Goal: Information Seeking & Learning: Learn about a topic

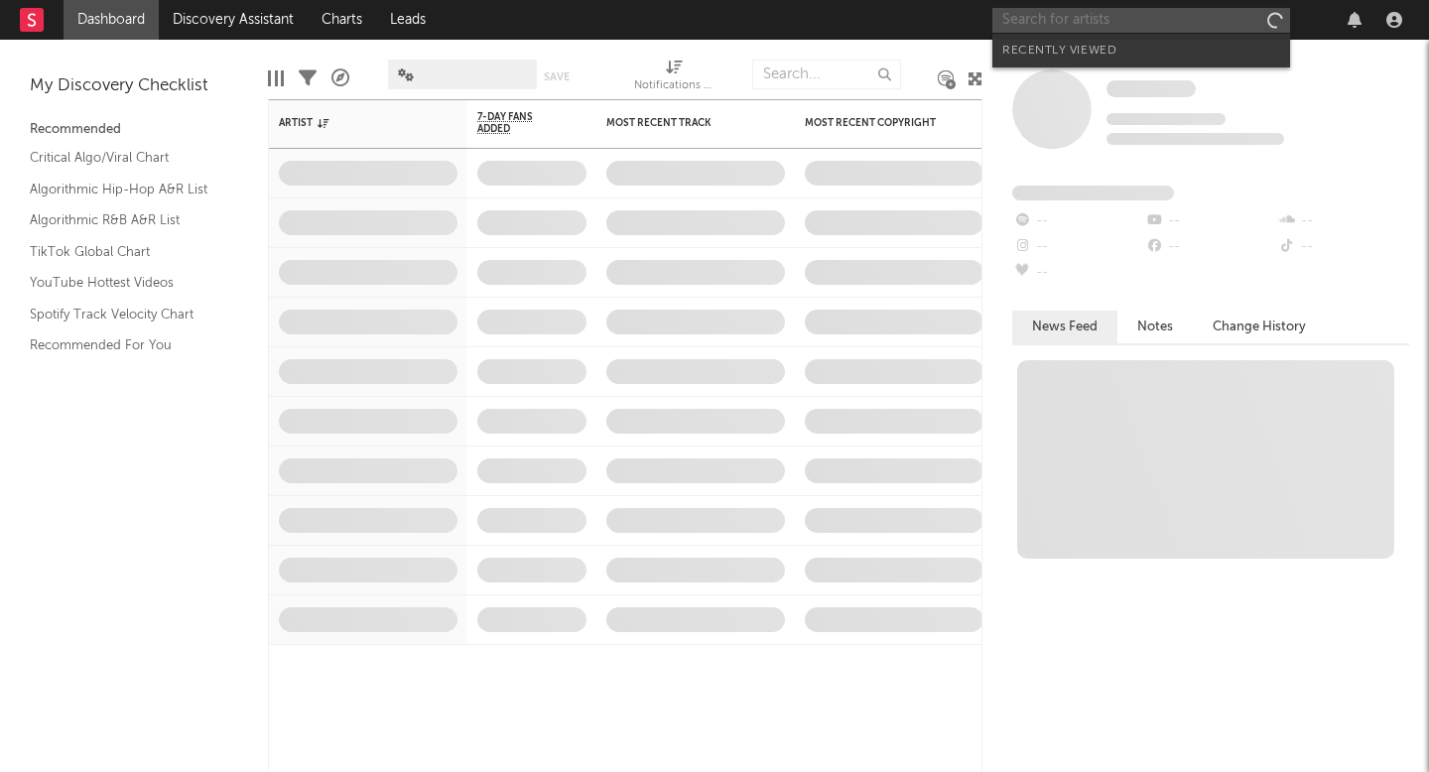
click at [1059, 25] on input "text" at bounding box center [1142, 20] width 298 height 25
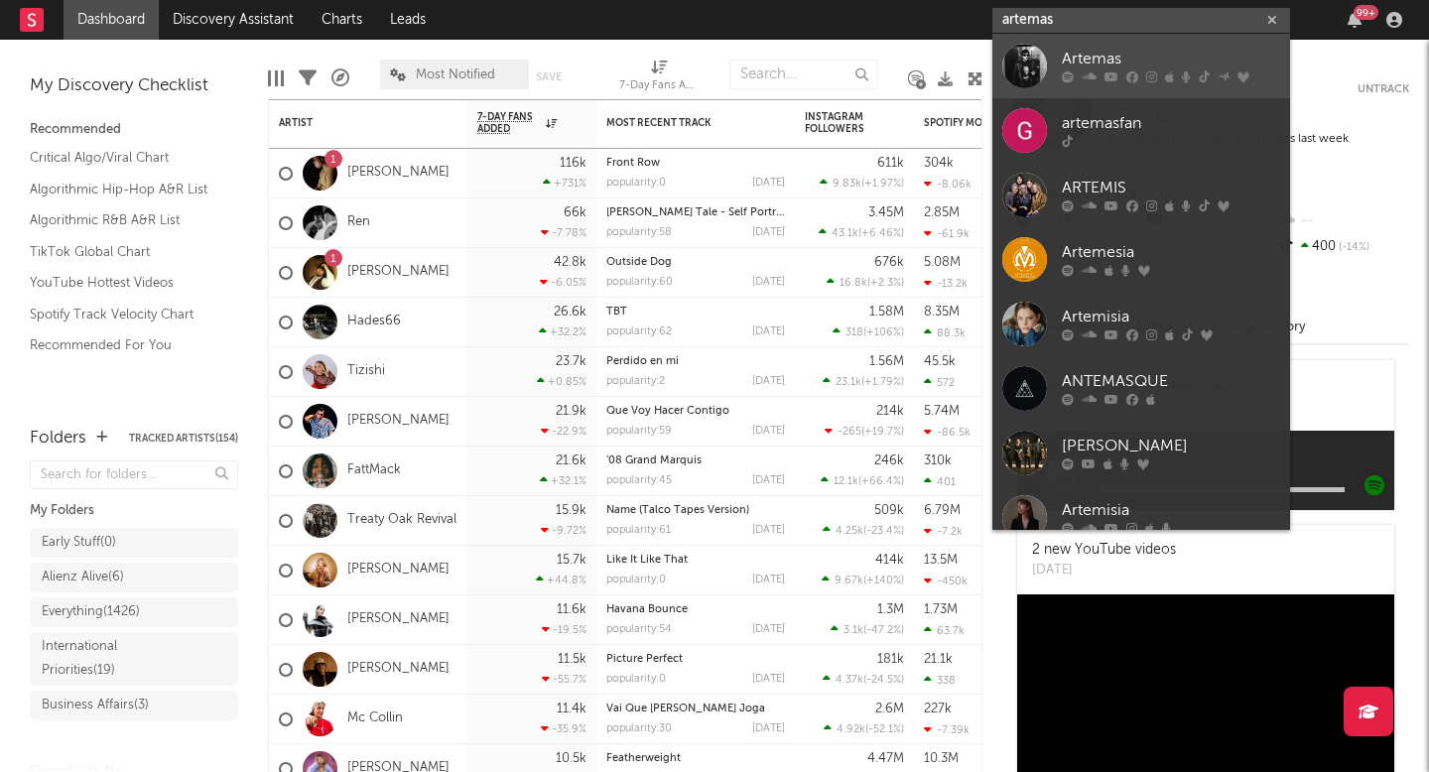
type input "artemas"
click at [1072, 59] on div "Artemas" at bounding box center [1171, 60] width 218 height 24
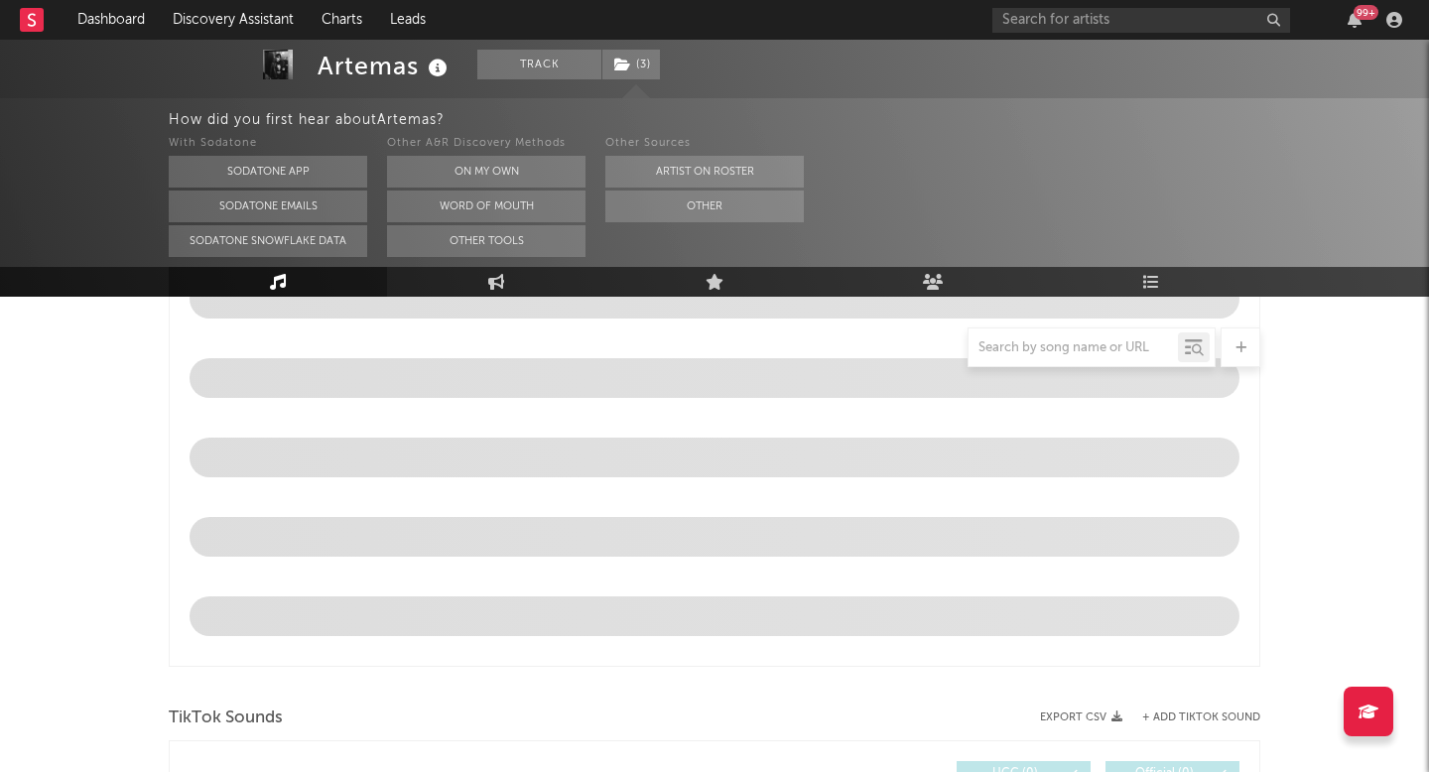
select select "6m"
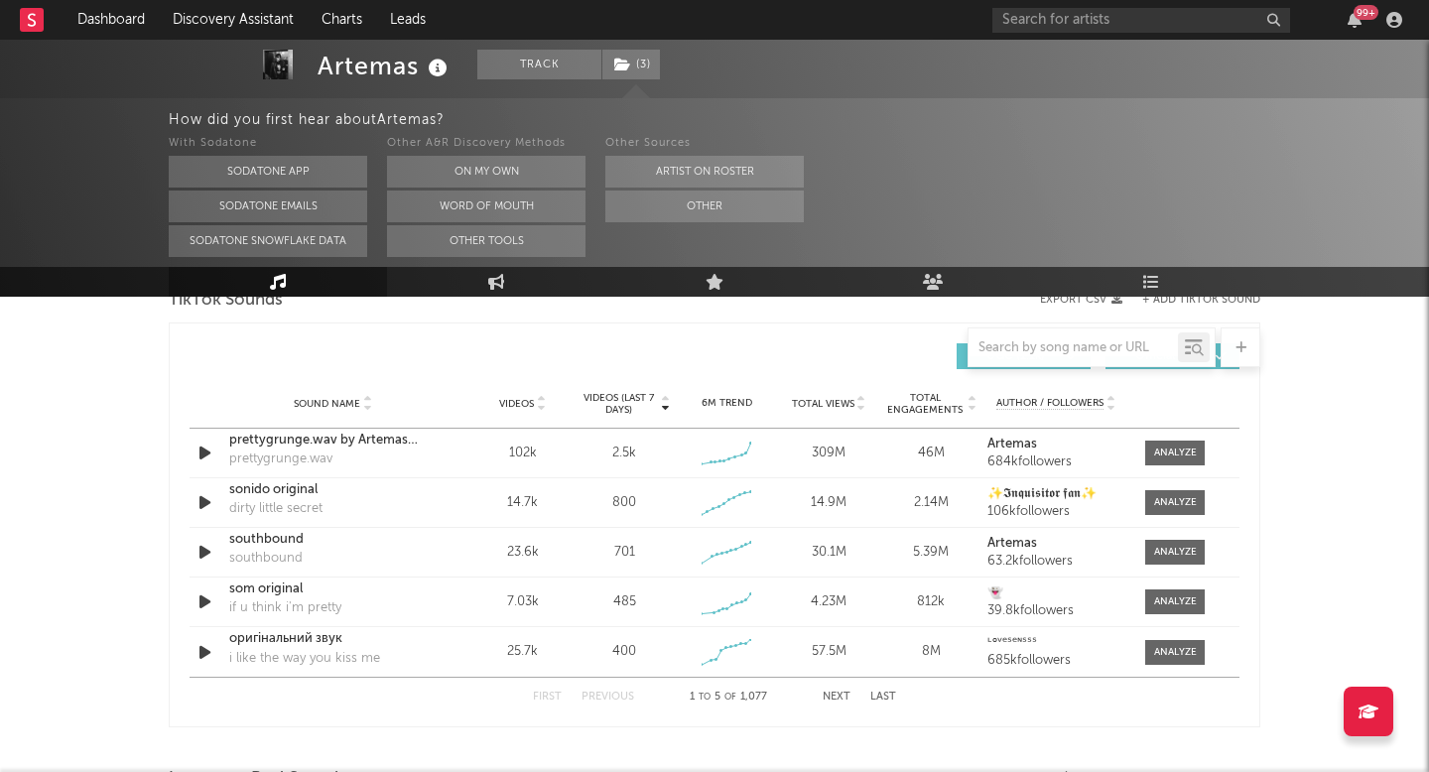
scroll to position [1370, 0]
click at [837, 698] on button "Next" at bounding box center [837, 696] width 28 height 11
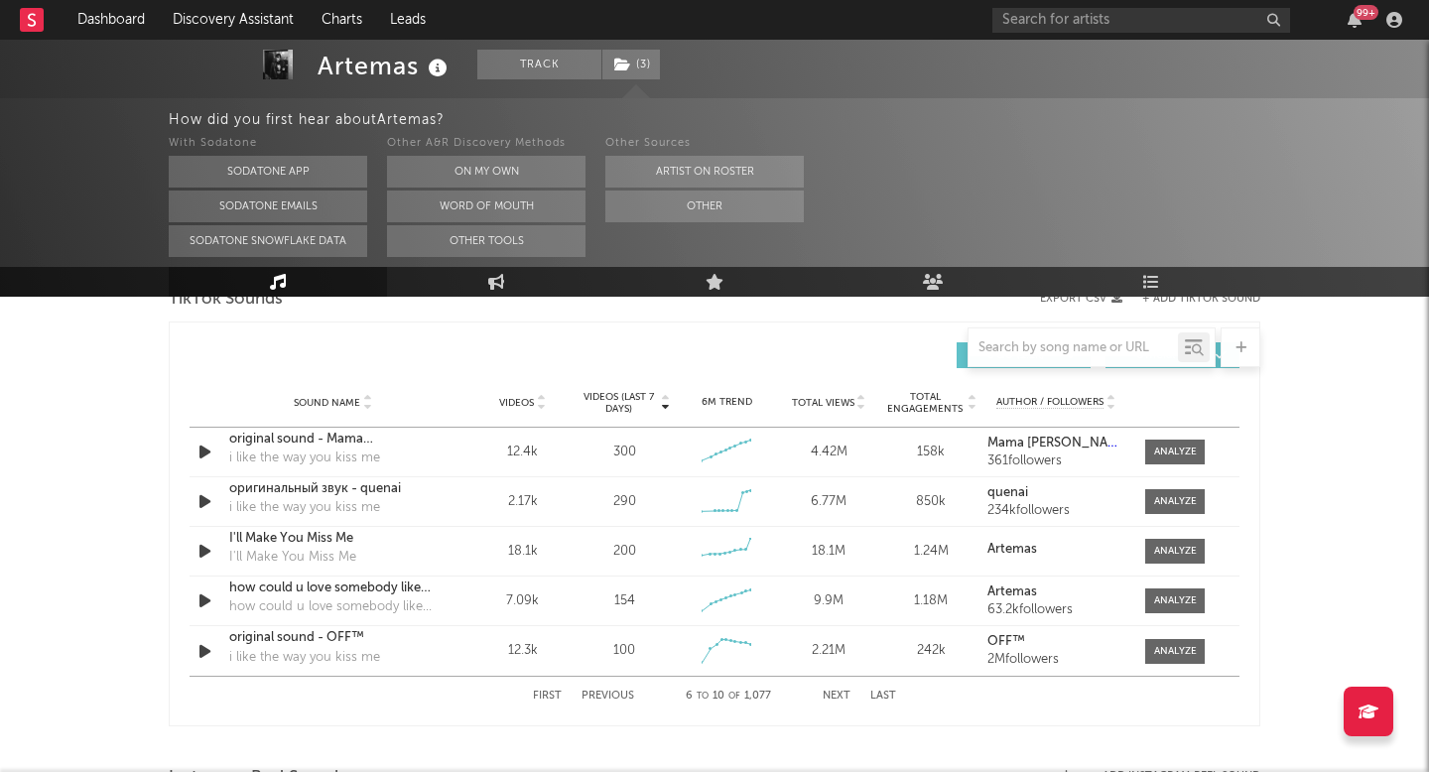
click at [842, 698] on button "Next" at bounding box center [837, 696] width 28 height 11
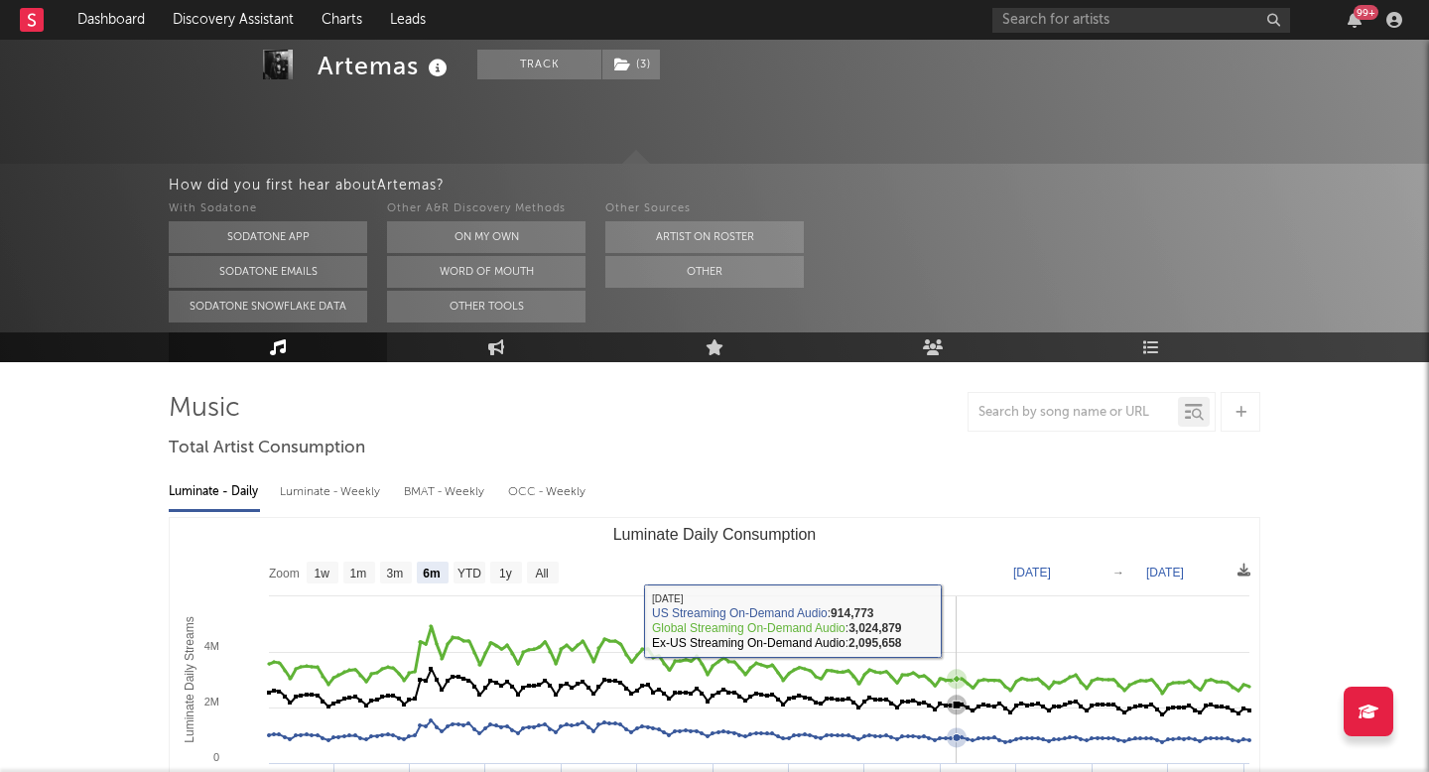
scroll to position [63, 0]
